Goal: Information Seeking & Learning: Learn about a topic

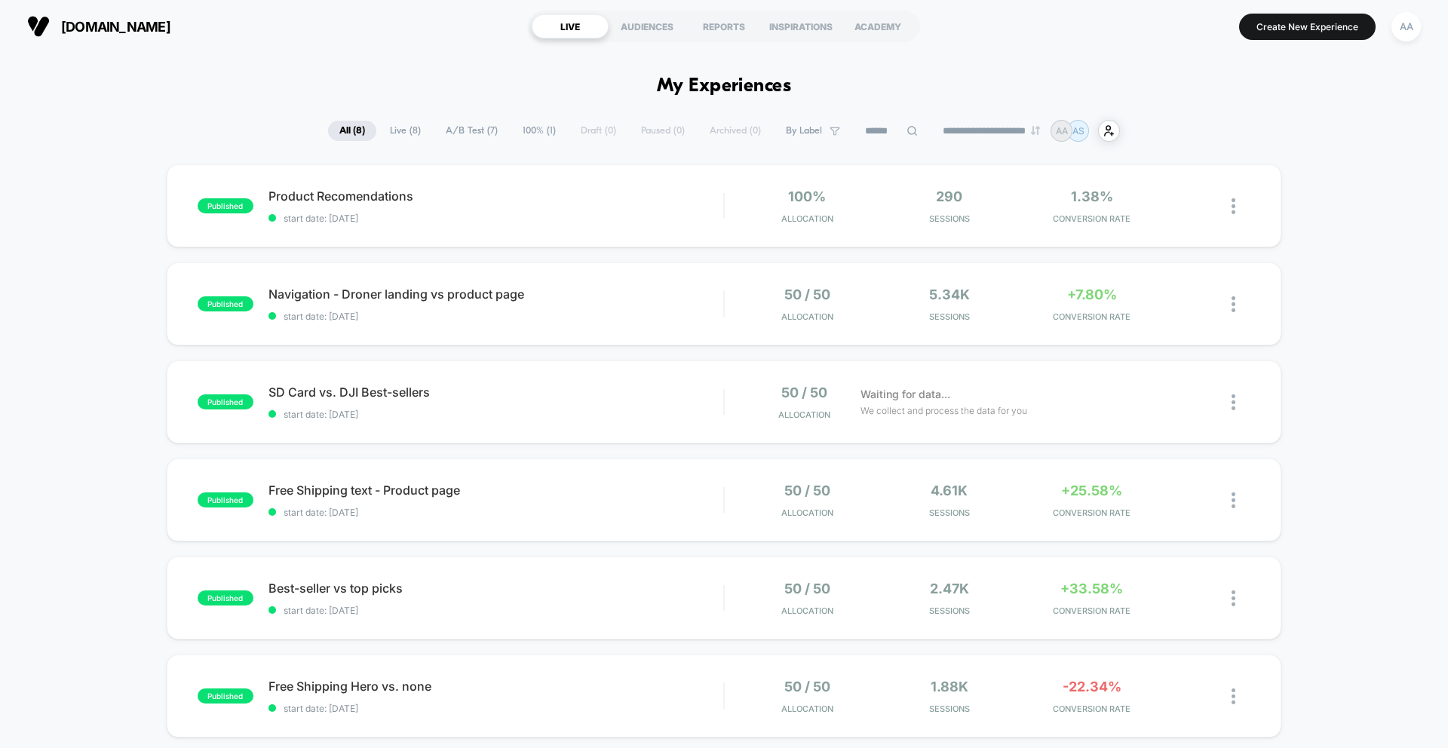
click at [1365, 186] on div "published Product Recomendations start date: [DATE] 100% Allocation 290 Session…" at bounding box center [724, 586] width 1448 height 845
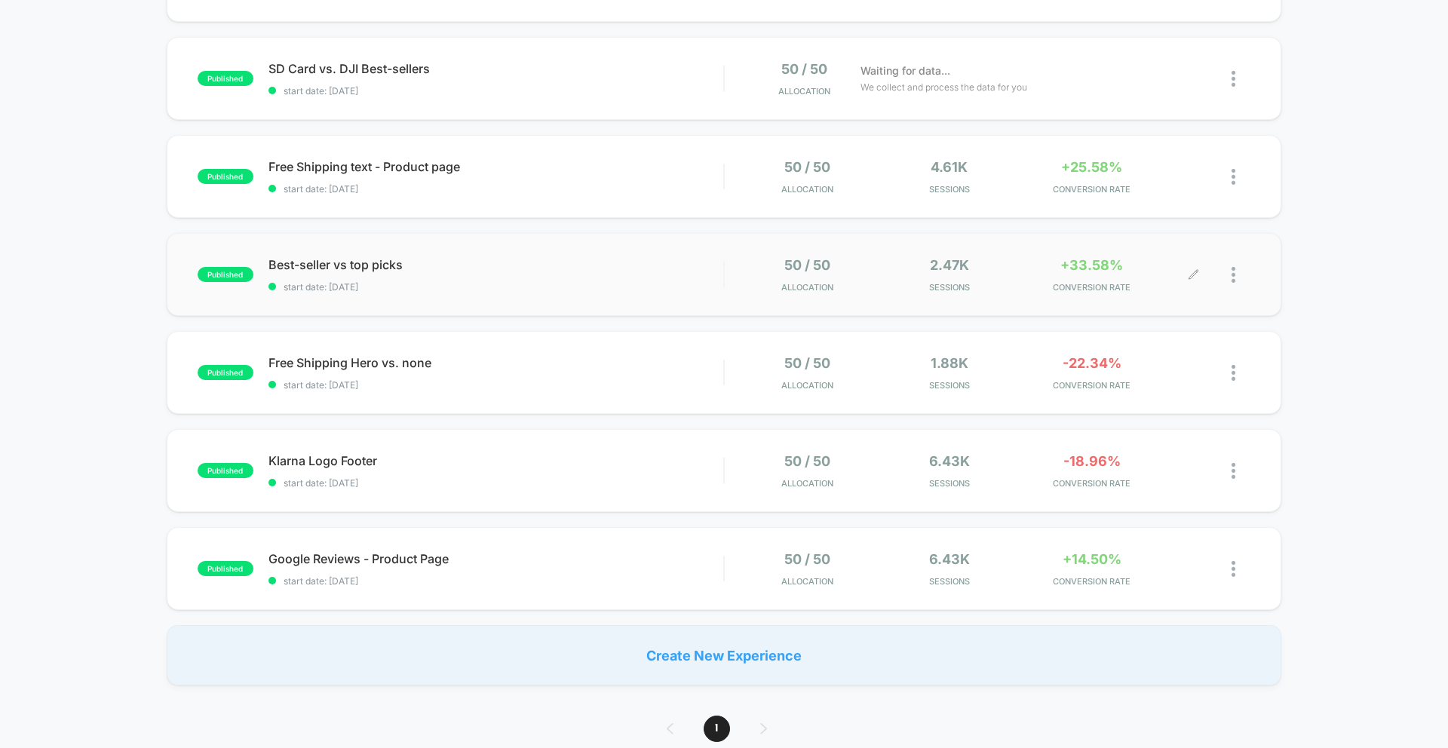
scroll to position [401, 0]
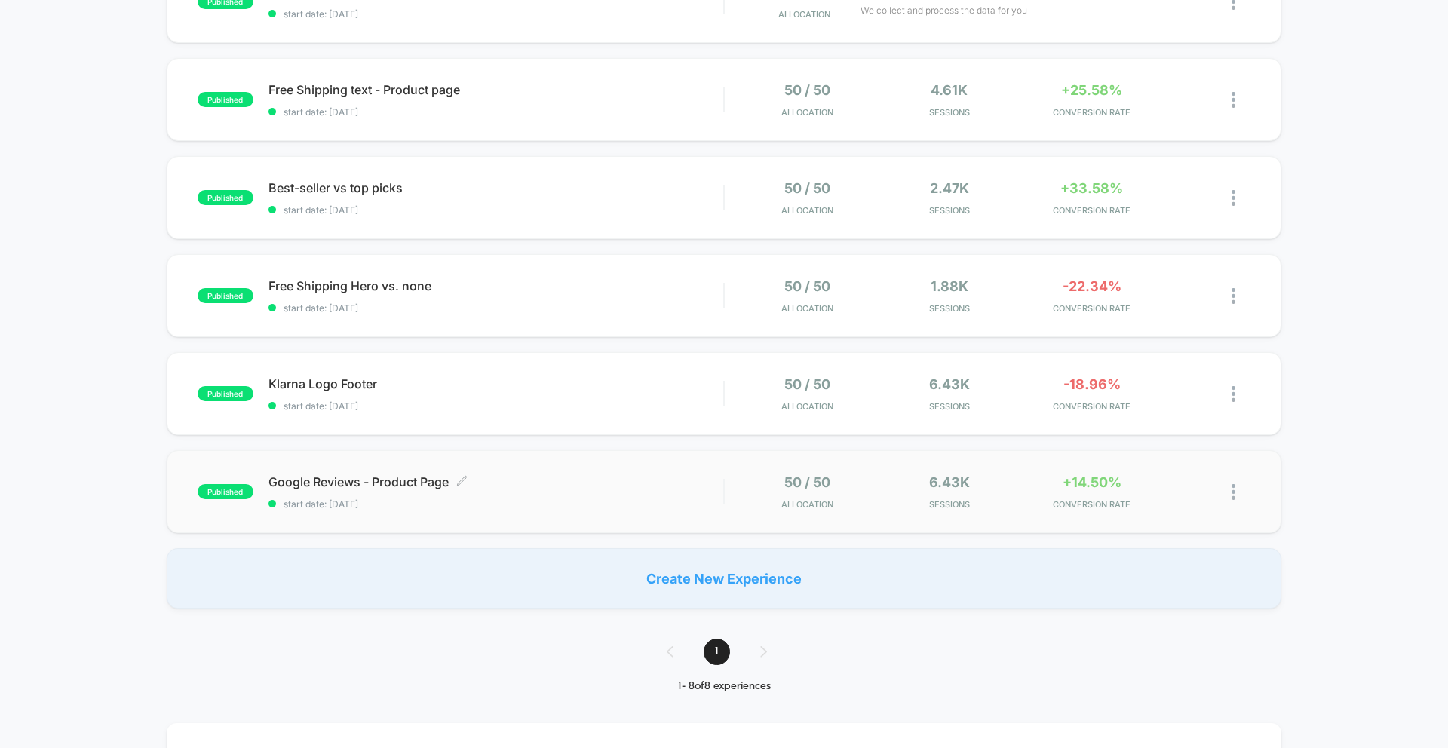
click at [576, 496] on div "Google Reviews - Product Page Click to edit experience details Click to edit ex…" at bounding box center [496, 491] width 455 height 35
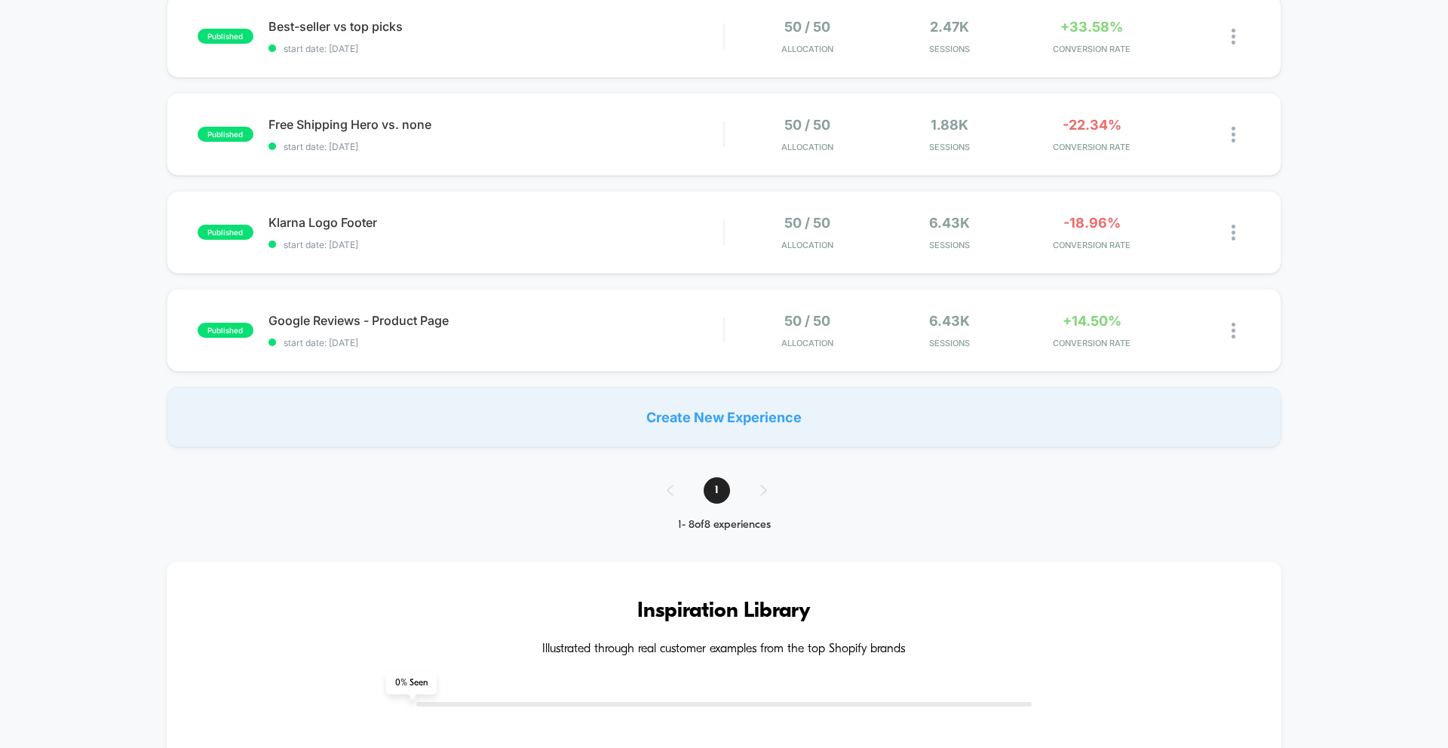
scroll to position [508, 0]
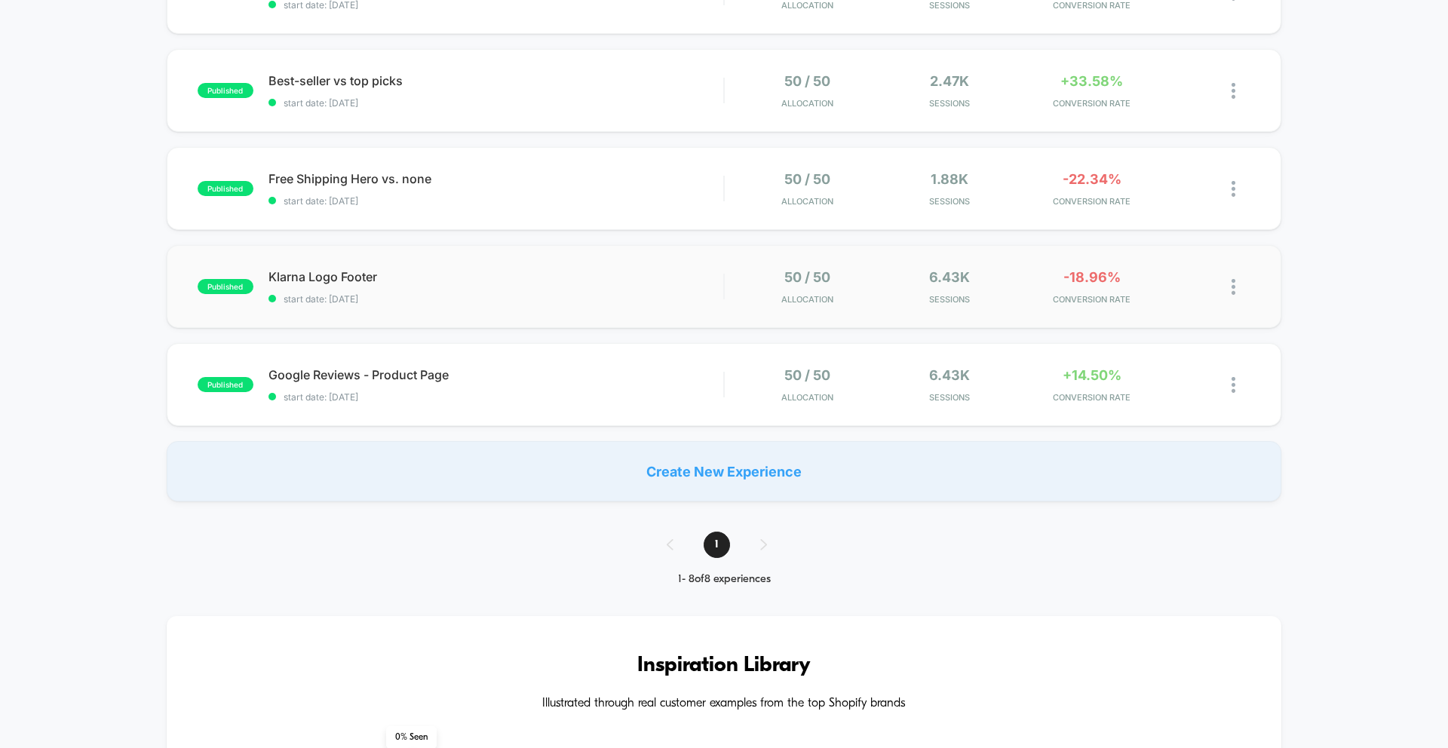
click at [468, 309] on div "published Klarna Logo Footer start date: [DATE] 50 / 50 Allocation 6.43k Sessio…" at bounding box center [724, 286] width 1115 height 83
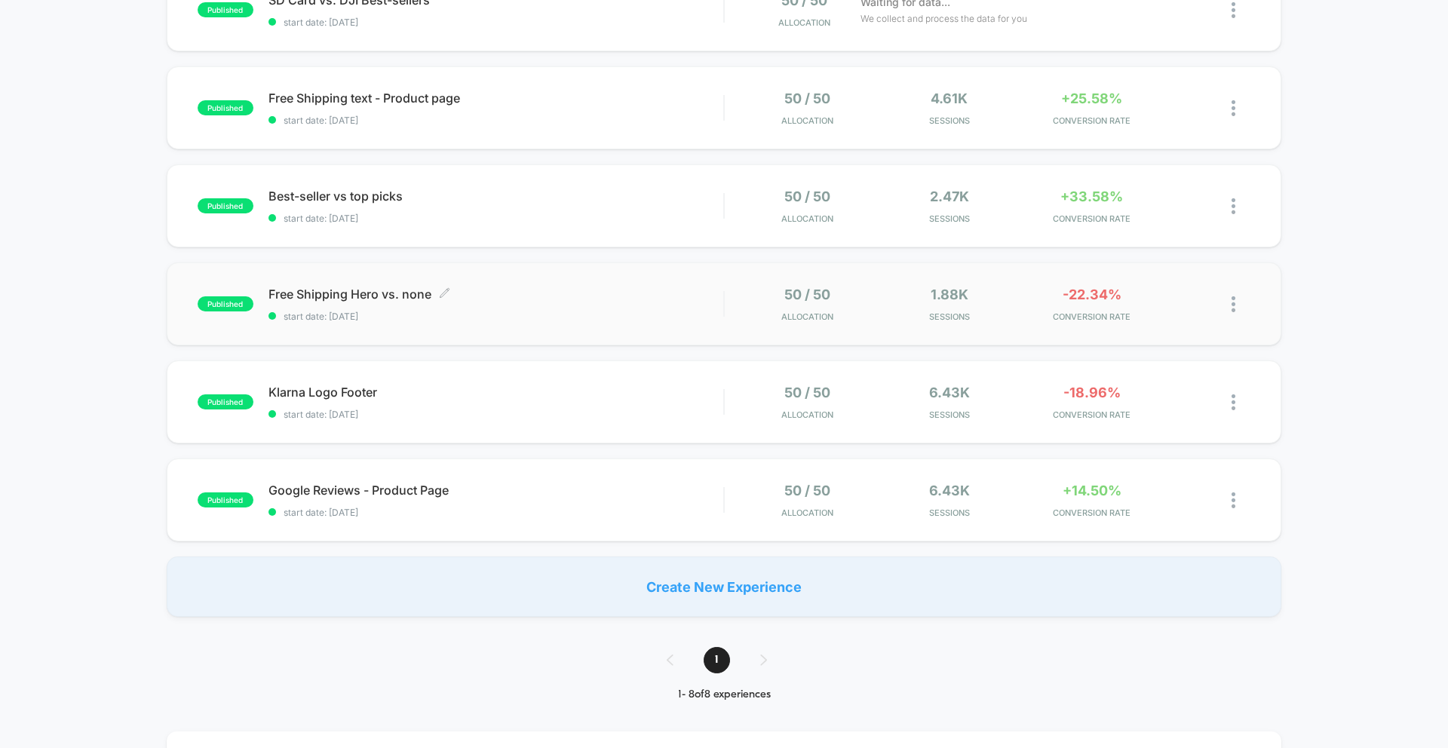
scroll to position [390, 0]
click at [356, 298] on span "Free Shipping Hero vs. none Click to edit experience details" at bounding box center [496, 296] width 455 height 15
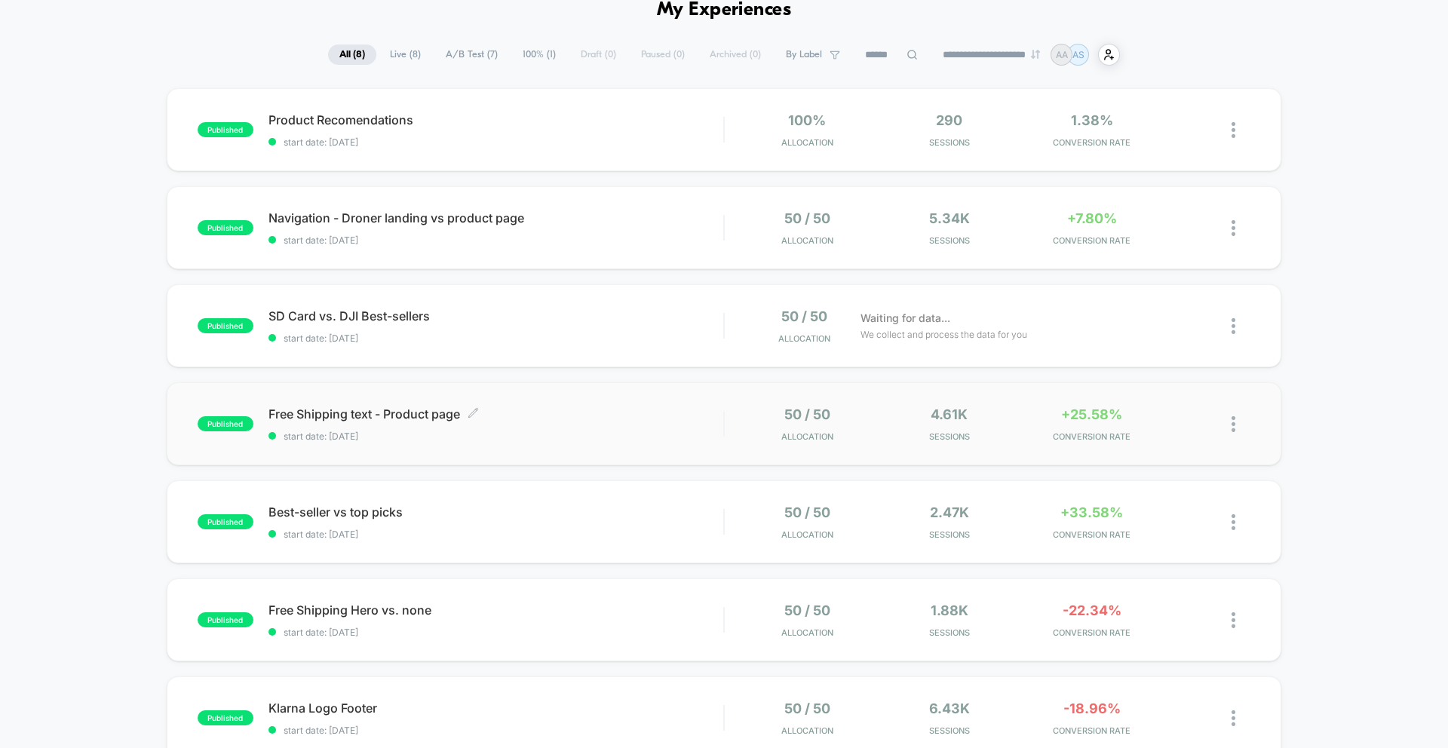
scroll to position [83, 0]
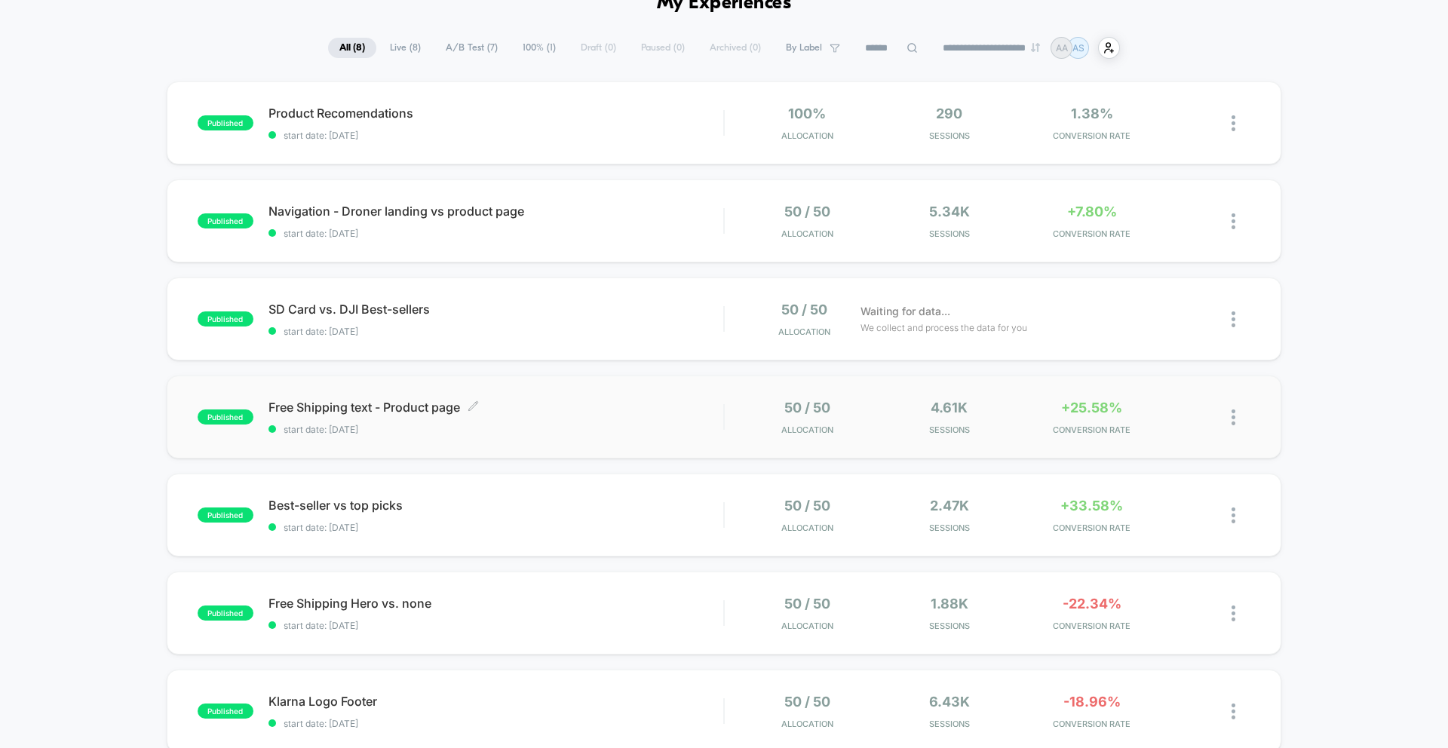
click at [410, 404] on span "Free Shipping text - Product page Click to edit experience details" at bounding box center [496, 407] width 455 height 15
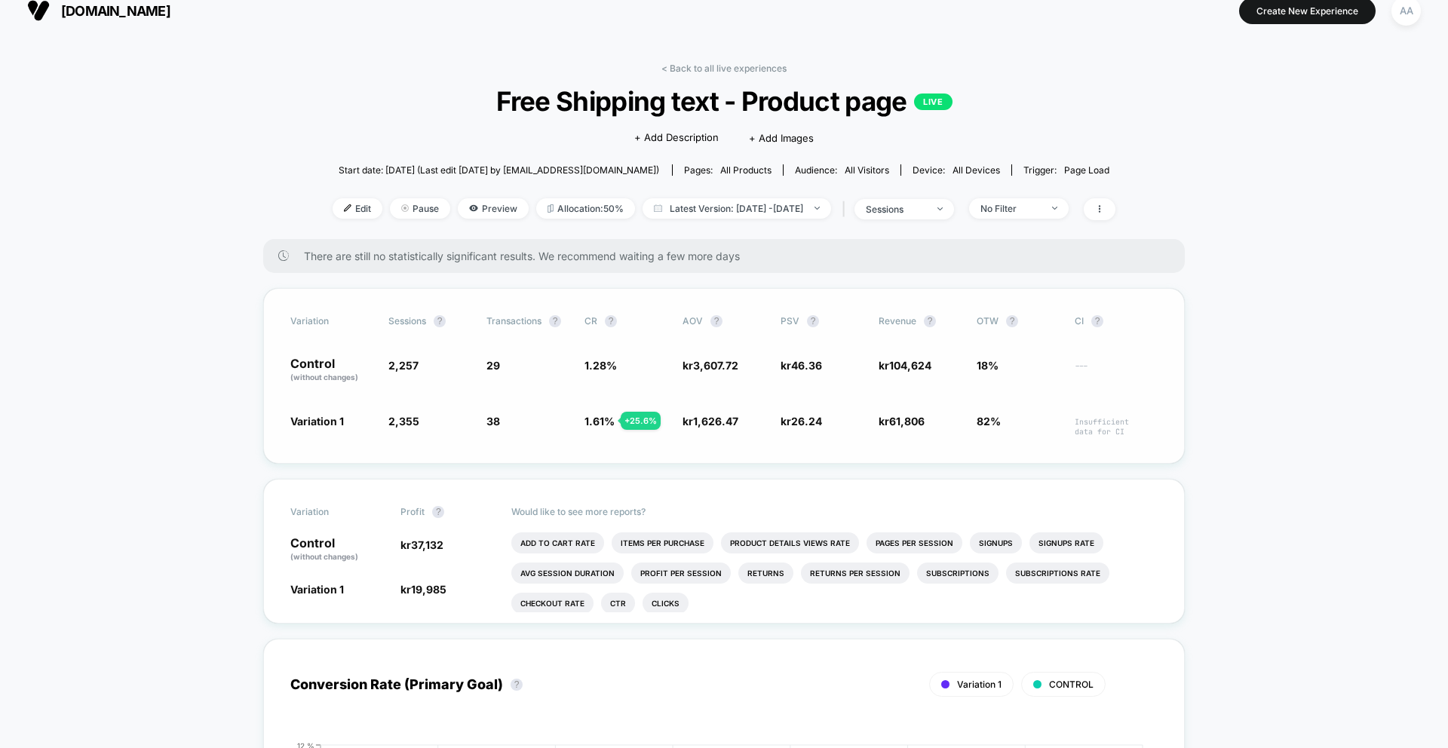
scroll to position [19, 0]
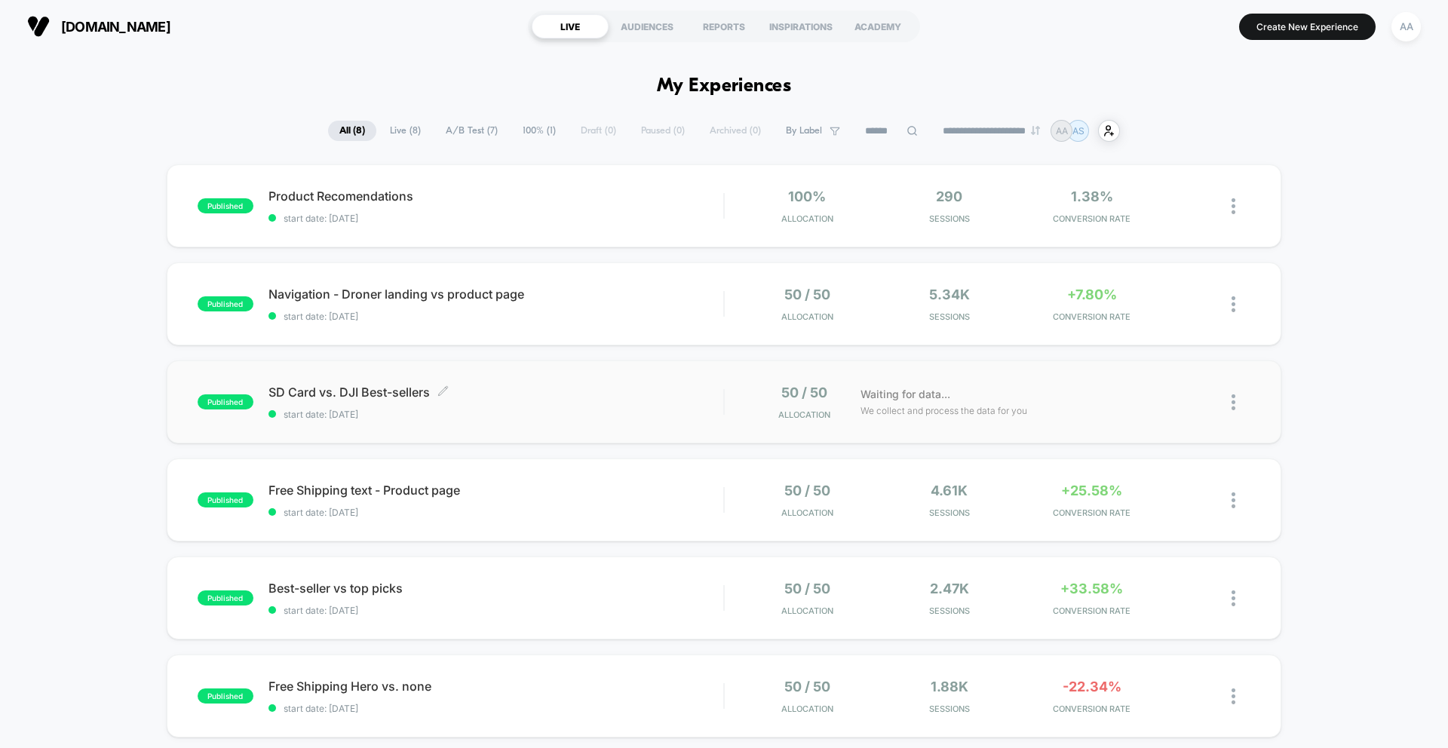
click at [408, 406] on div "SD Card vs. DJI Best-sellers Click to edit experience details Click to edit exp…" at bounding box center [496, 402] width 455 height 35
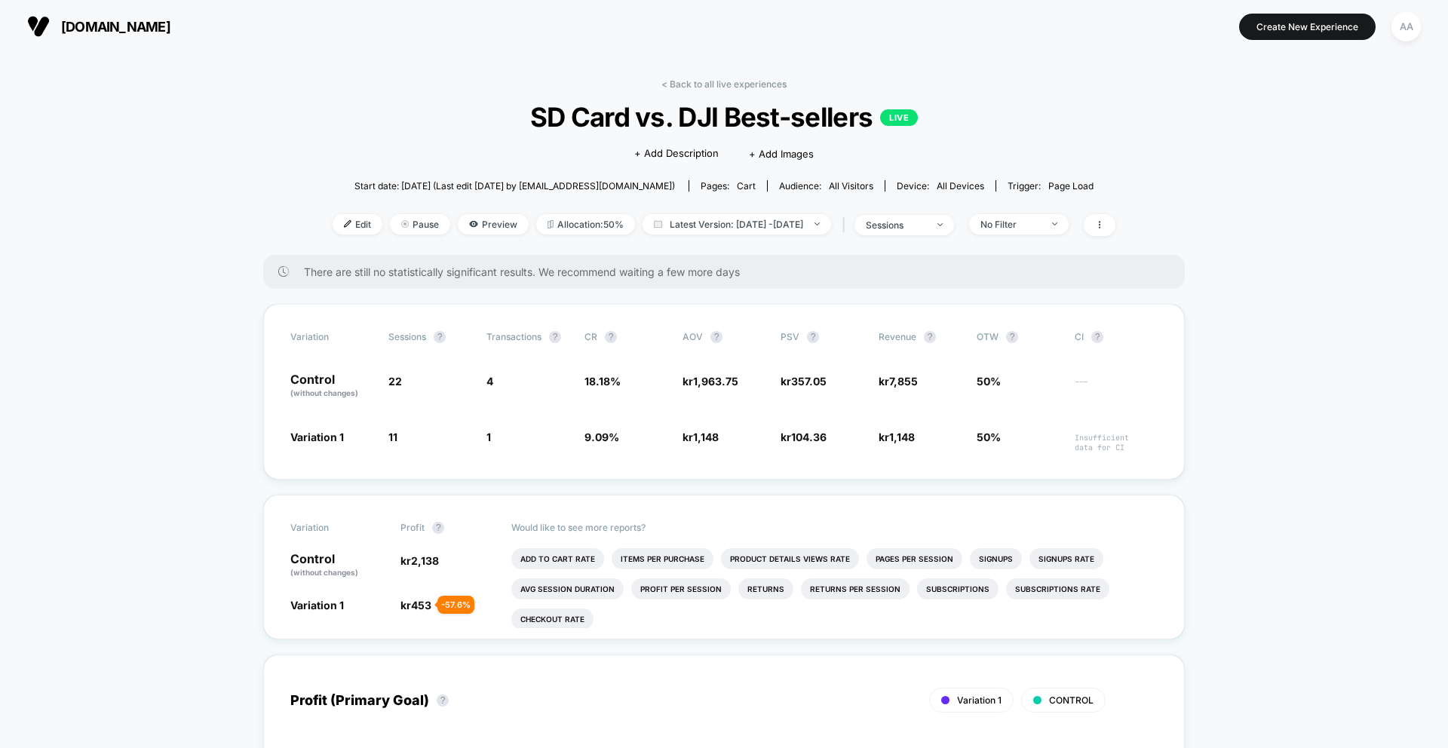
scroll to position [20, 0]
